Goal: Navigation & Orientation: Find specific page/section

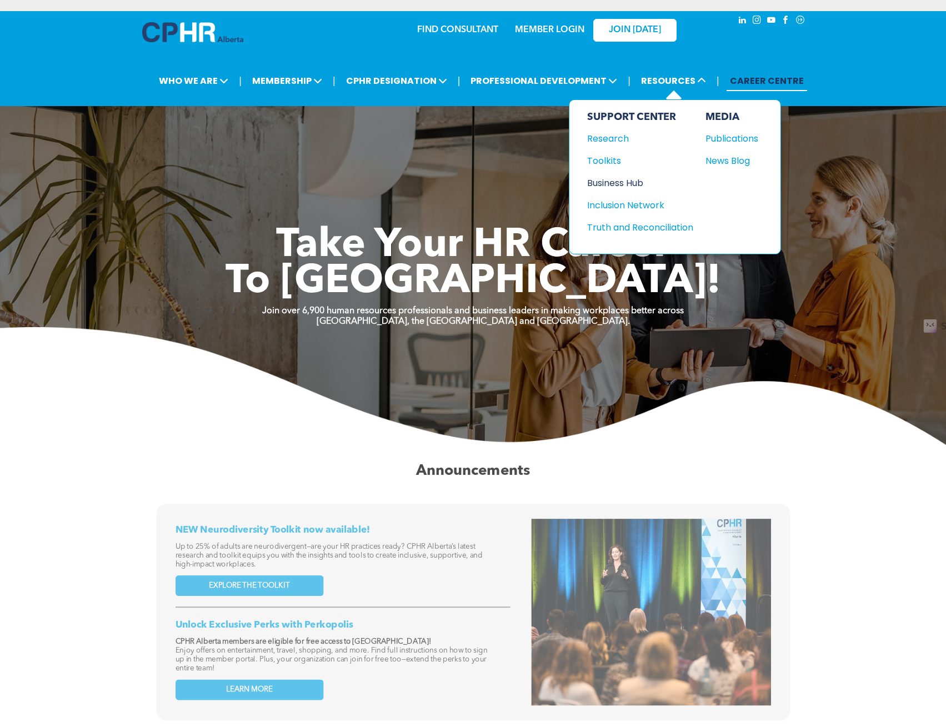
click at [614, 182] on div "Business Hub" at bounding box center [635, 183] width 96 height 14
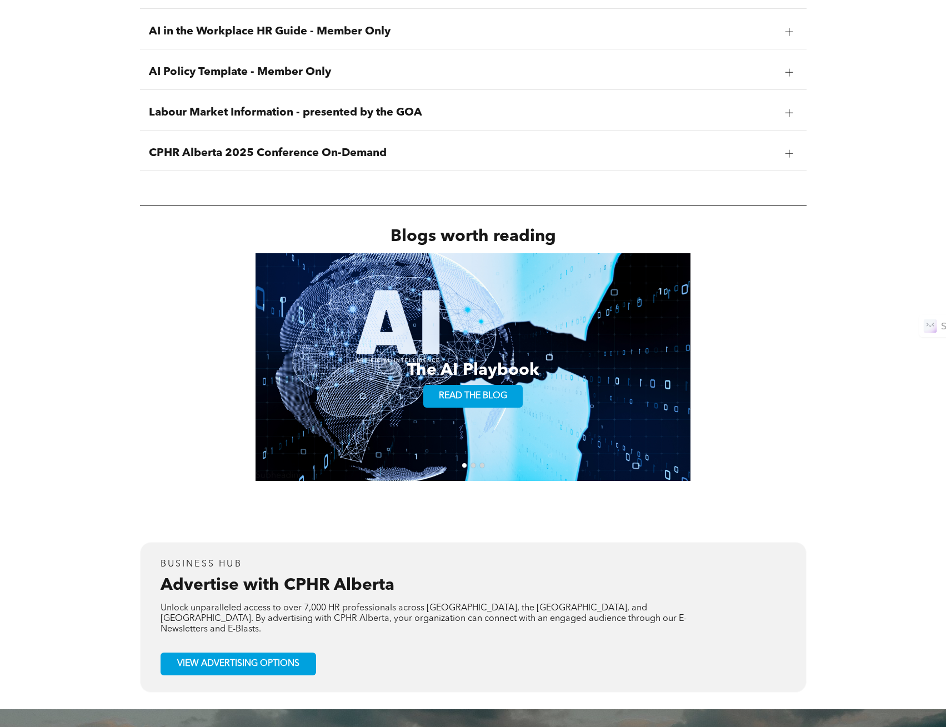
scroll to position [1766, 0]
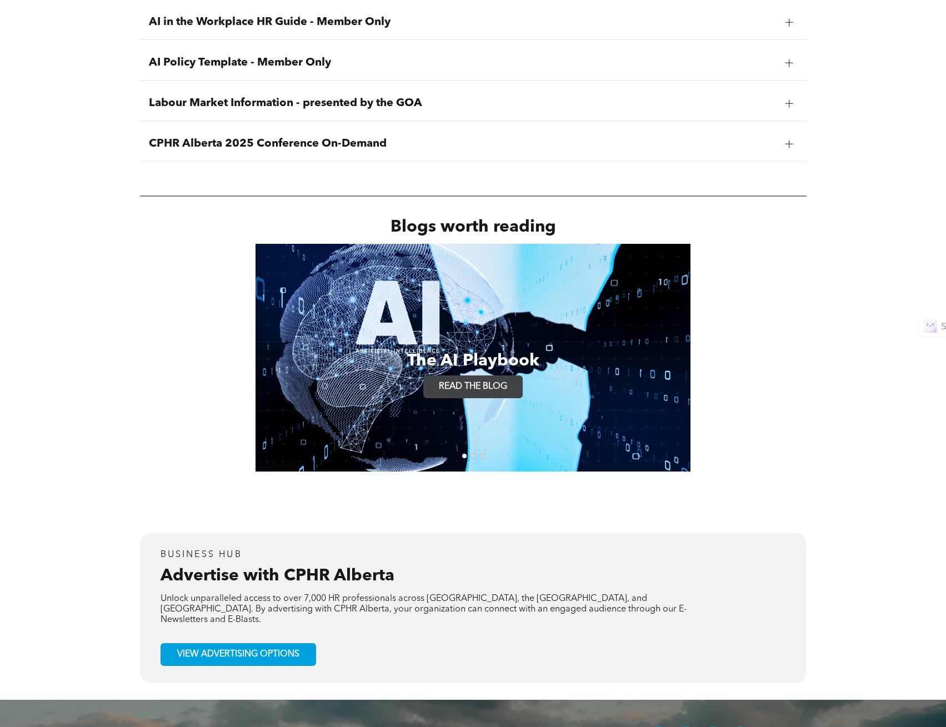
click at [468, 387] on span "READ THE BLOG" at bounding box center [473, 387] width 76 height 22
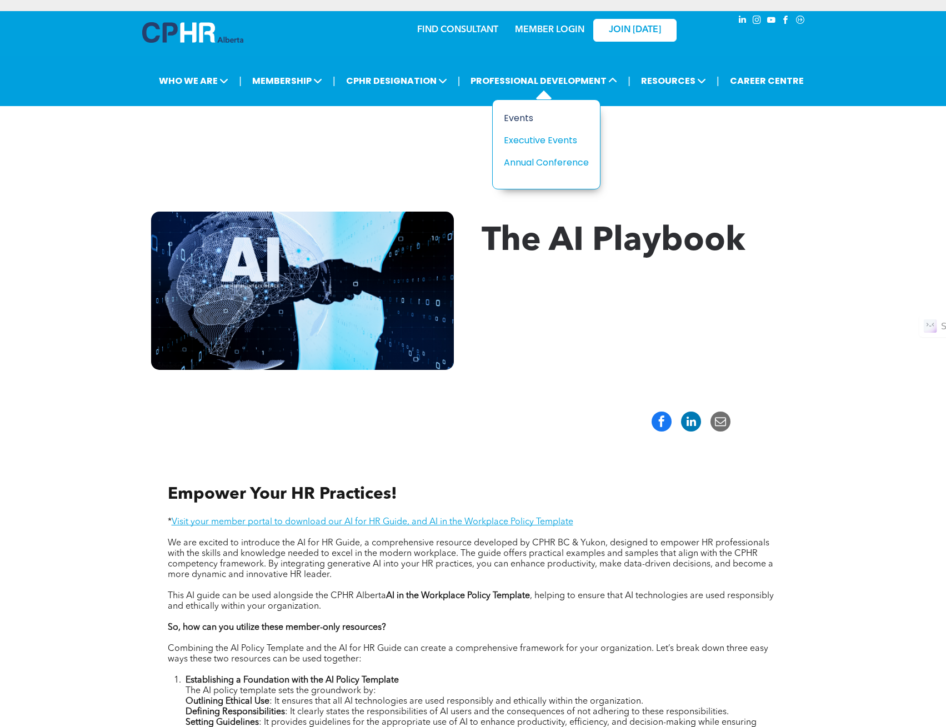
click at [537, 117] on div "Events" at bounding box center [542, 118] width 77 height 14
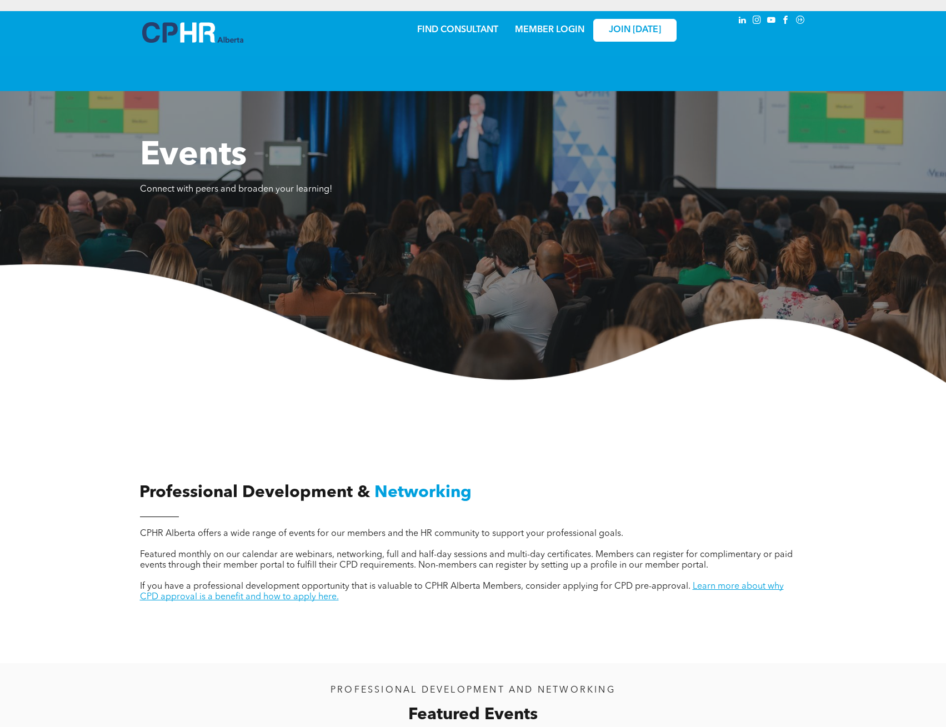
scroll to position [648, 0]
